Goal: Find specific page/section: Find specific page/section

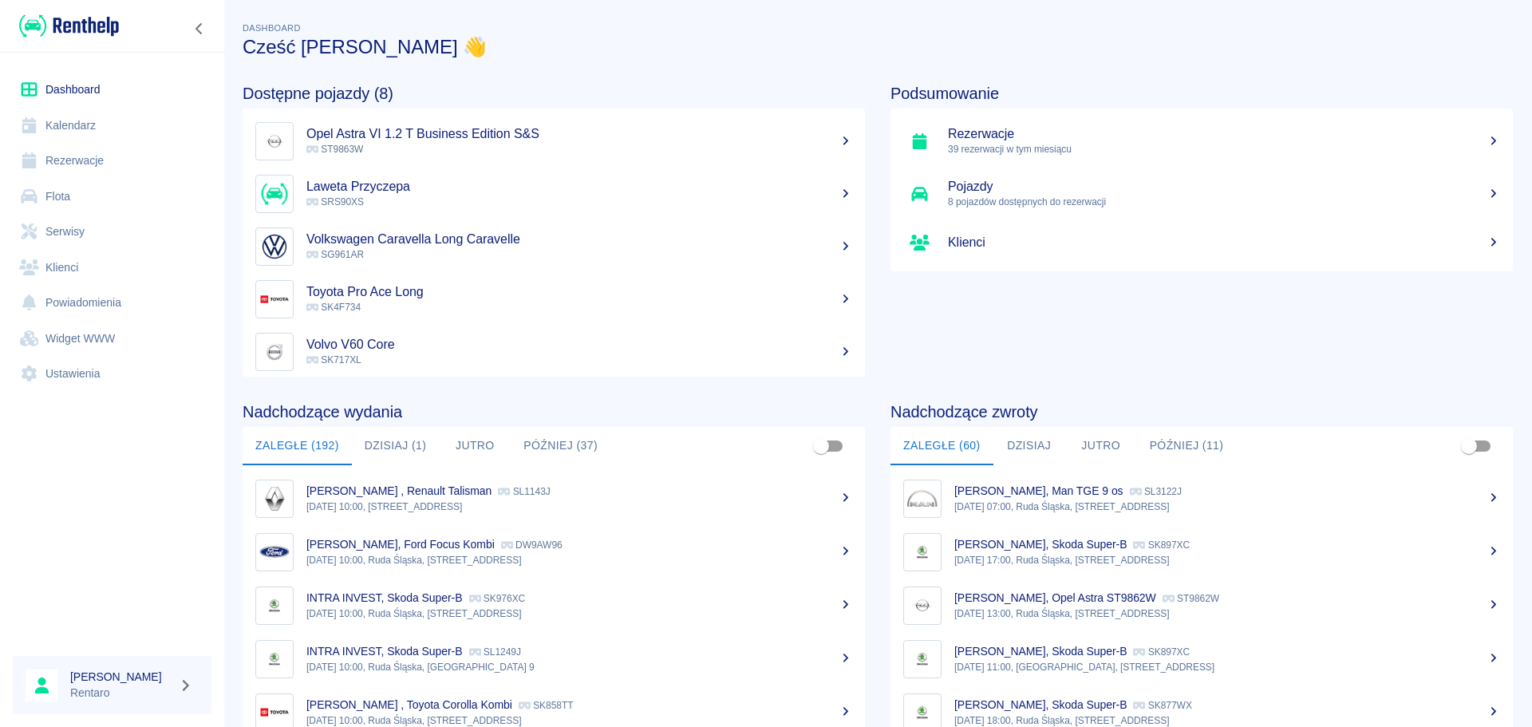
click at [365, 446] on button "Dzisiaj (1)" at bounding box center [396, 446] width 88 height 38
click at [393, 445] on button "Dzisiaj (1)" at bounding box center [396, 446] width 88 height 38
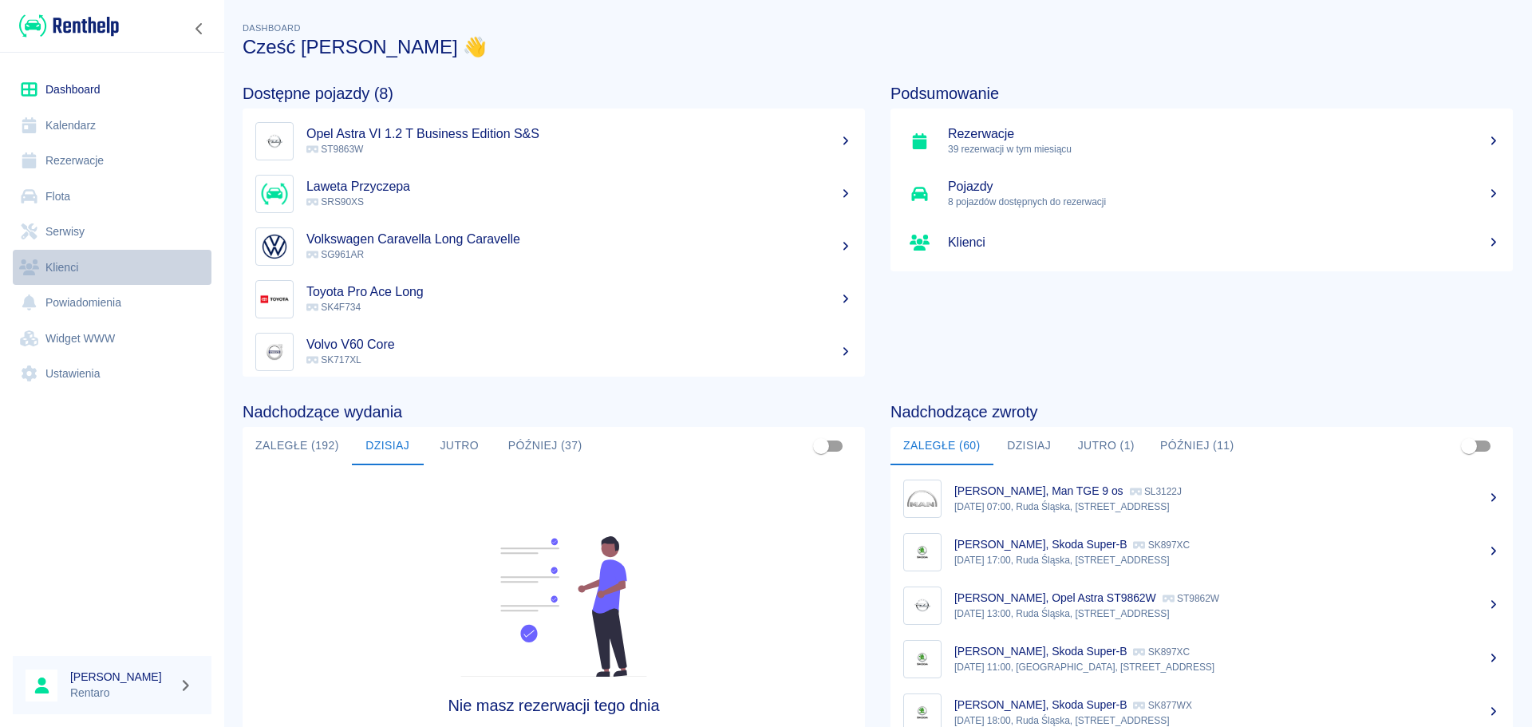
click at [88, 270] on link "Klienci" at bounding box center [112, 268] width 199 height 36
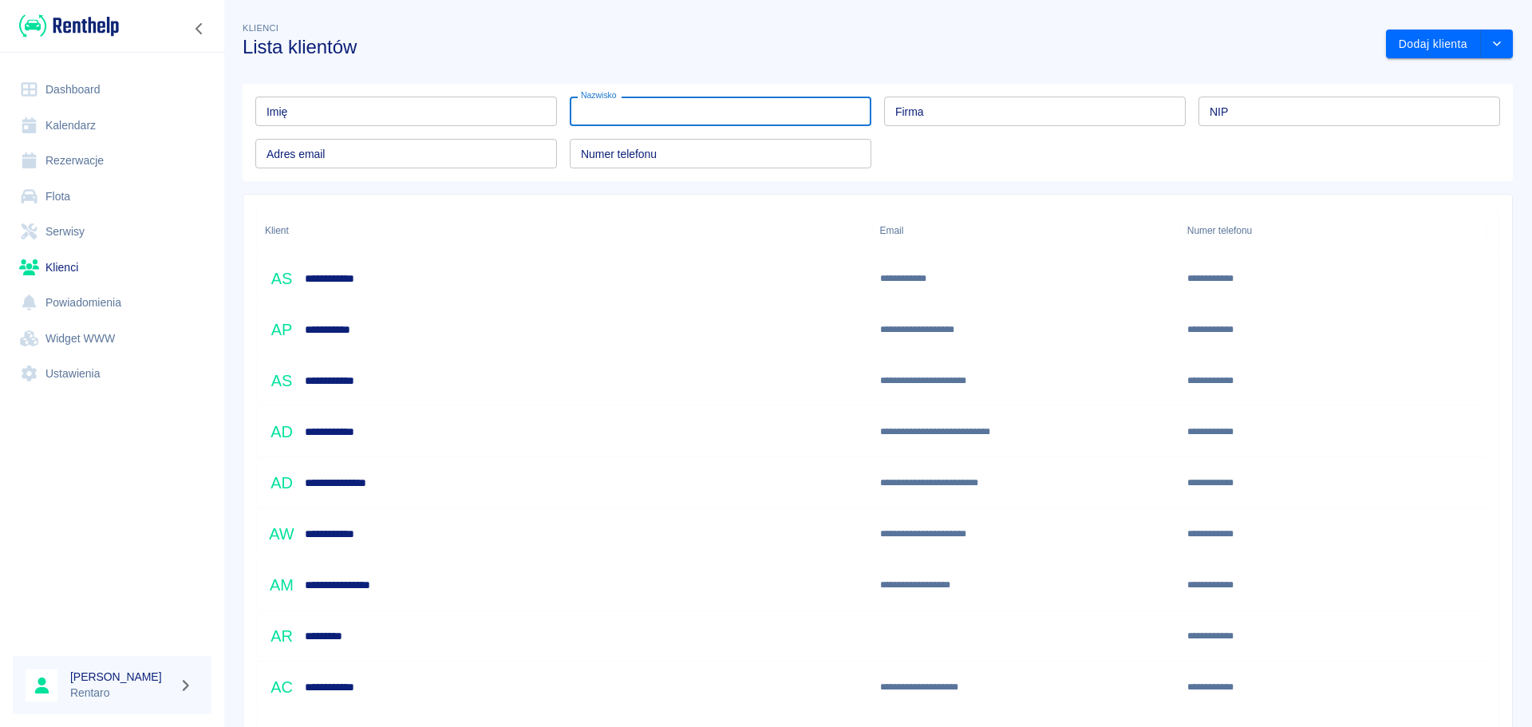
click at [647, 112] on input "Nazwisko" at bounding box center [721, 112] width 302 height 30
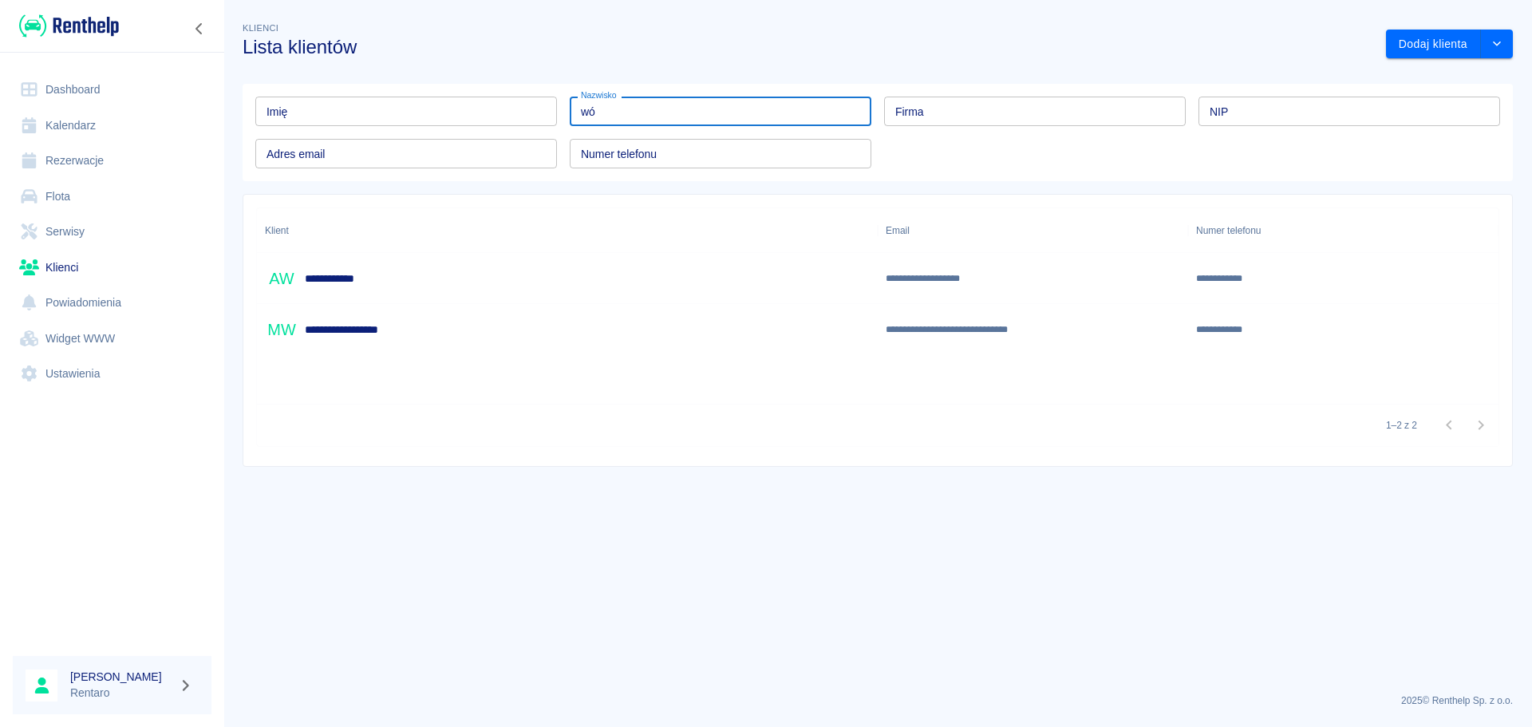
type input "wó"
click at [415, 331] on div "**********" at bounding box center [567, 329] width 621 height 51
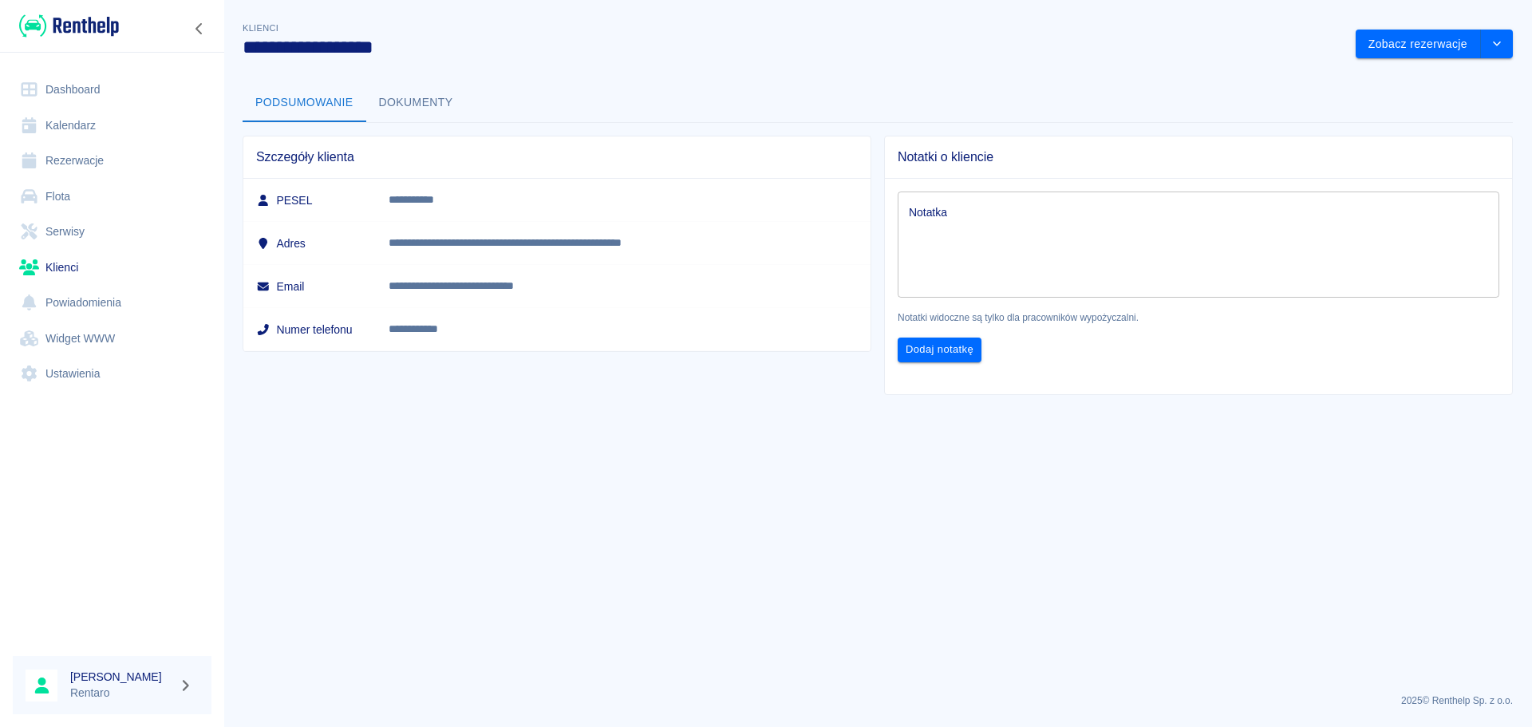
click at [390, 105] on button "Dokumenty" at bounding box center [416, 103] width 100 height 38
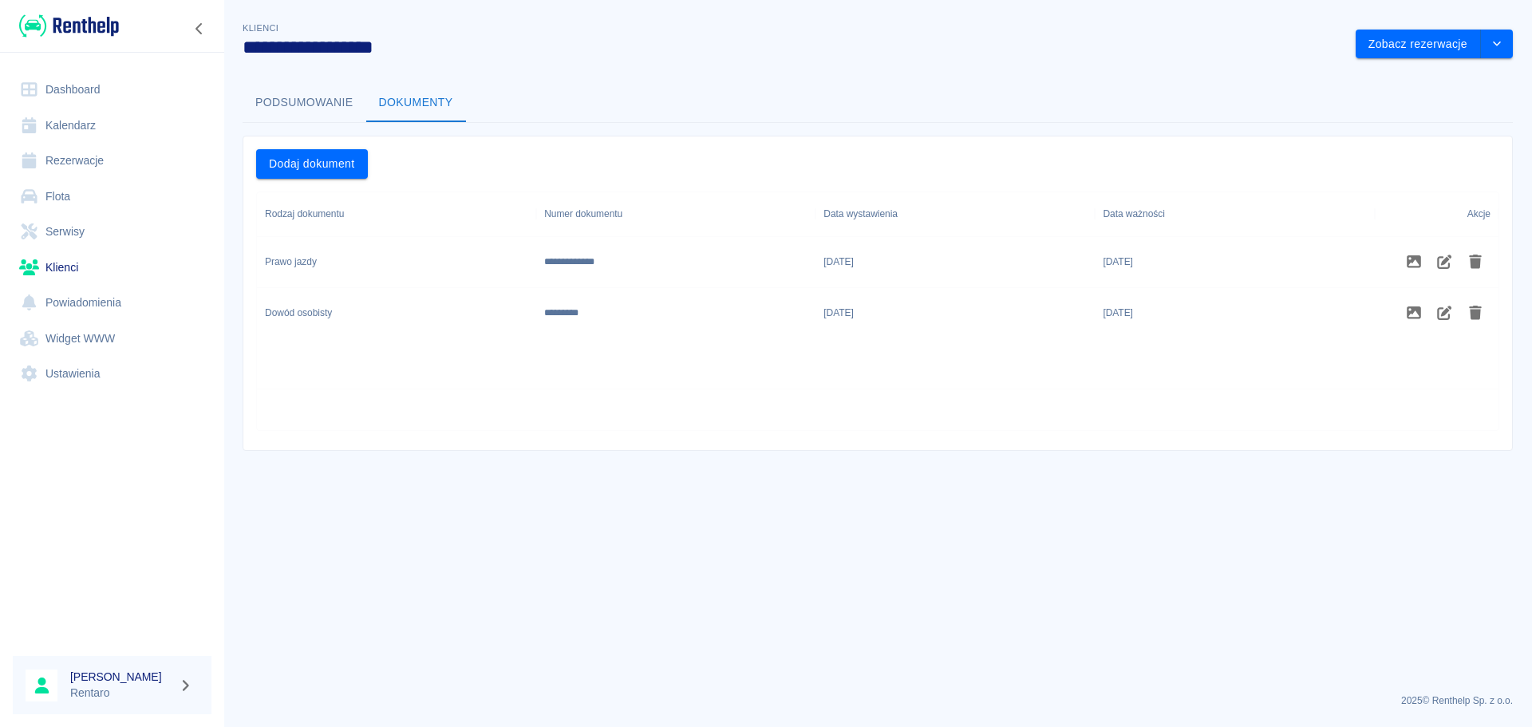
click at [505, 296] on div "Dowód osobisty" at bounding box center [396, 313] width 279 height 51
click at [340, 317] on div "Dowód osobisty" at bounding box center [396, 313] width 279 height 51
click at [315, 318] on div "Dowód osobisty" at bounding box center [298, 313] width 67 height 14
click at [318, 105] on button "Podsumowanie" at bounding box center [305, 103] width 124 height 38
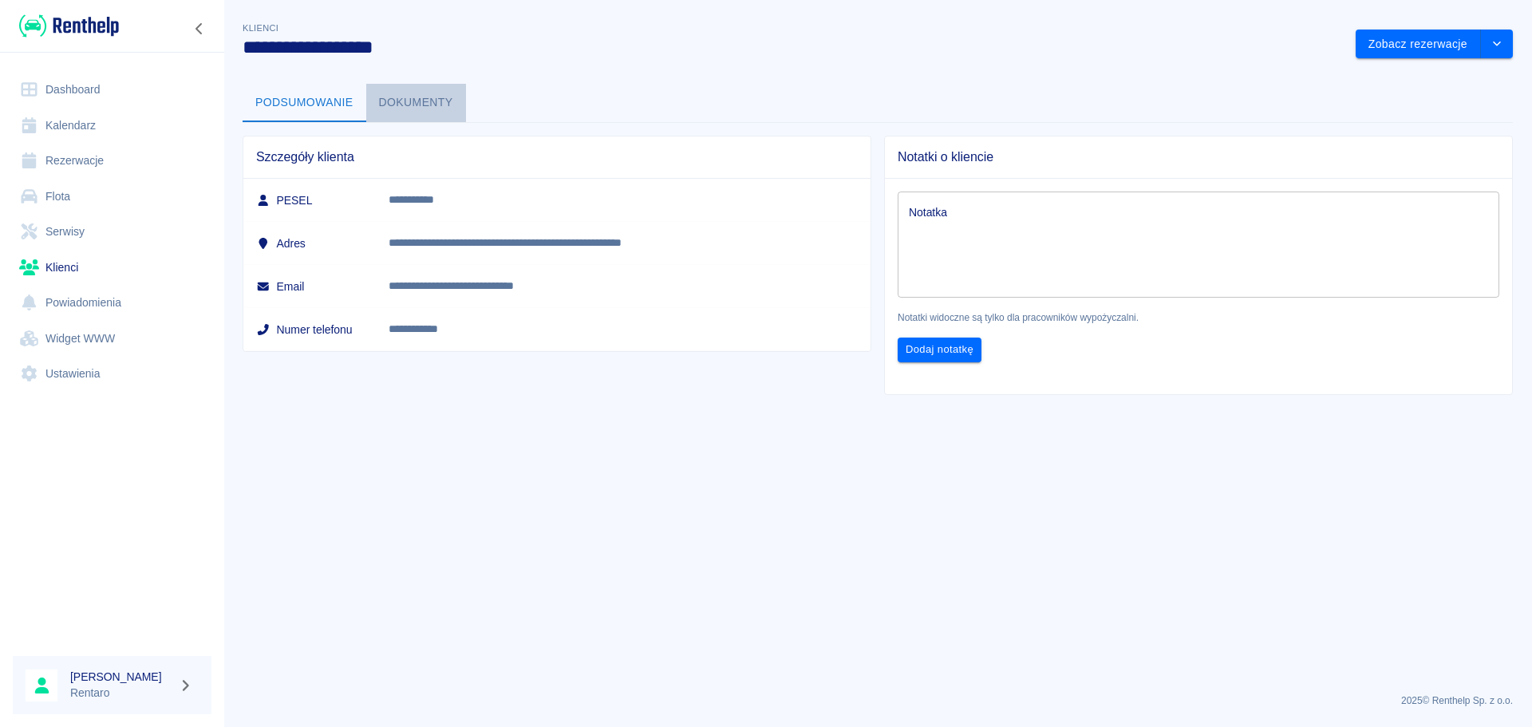
click at [413, 93] on button "Dokumenty" at bounding box center [416, 103] width 100 height 38
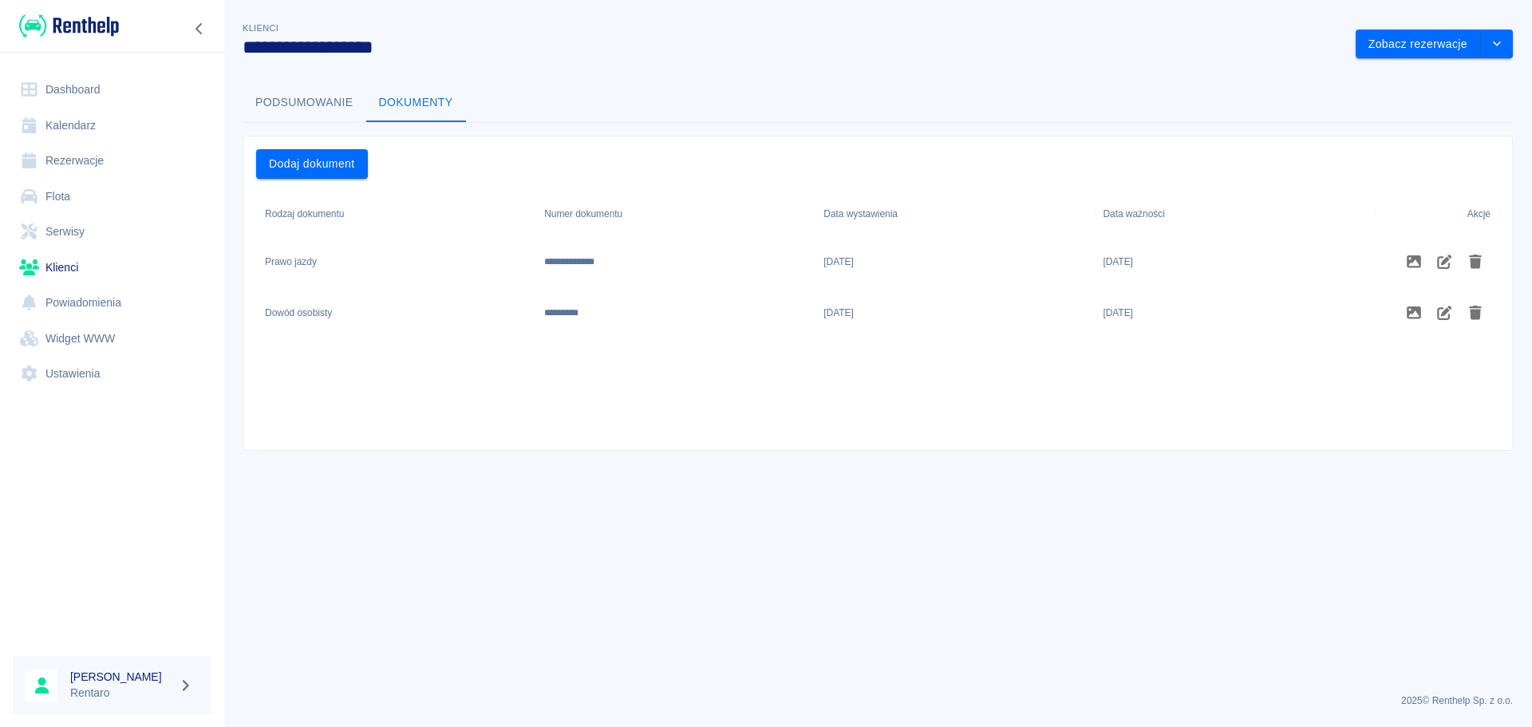
click at [321, 105] on button "Podsumowanie" at bounding box center [305, 103] width 124 height 38
